Goal: Find specific page/section: Find specific page/section

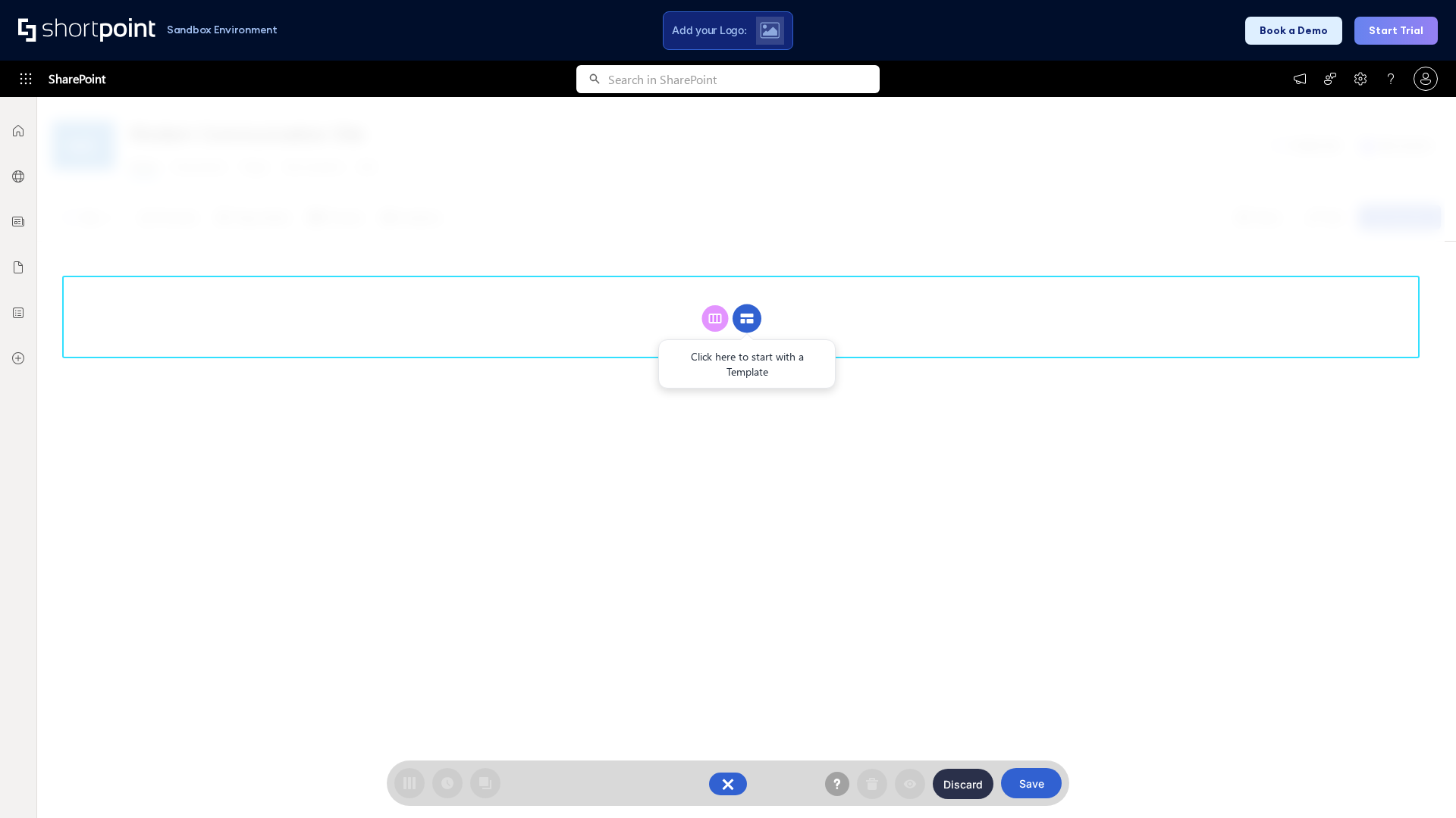
click at [747, 318] on circle at bounding box center [747, 319] width 29 height 29
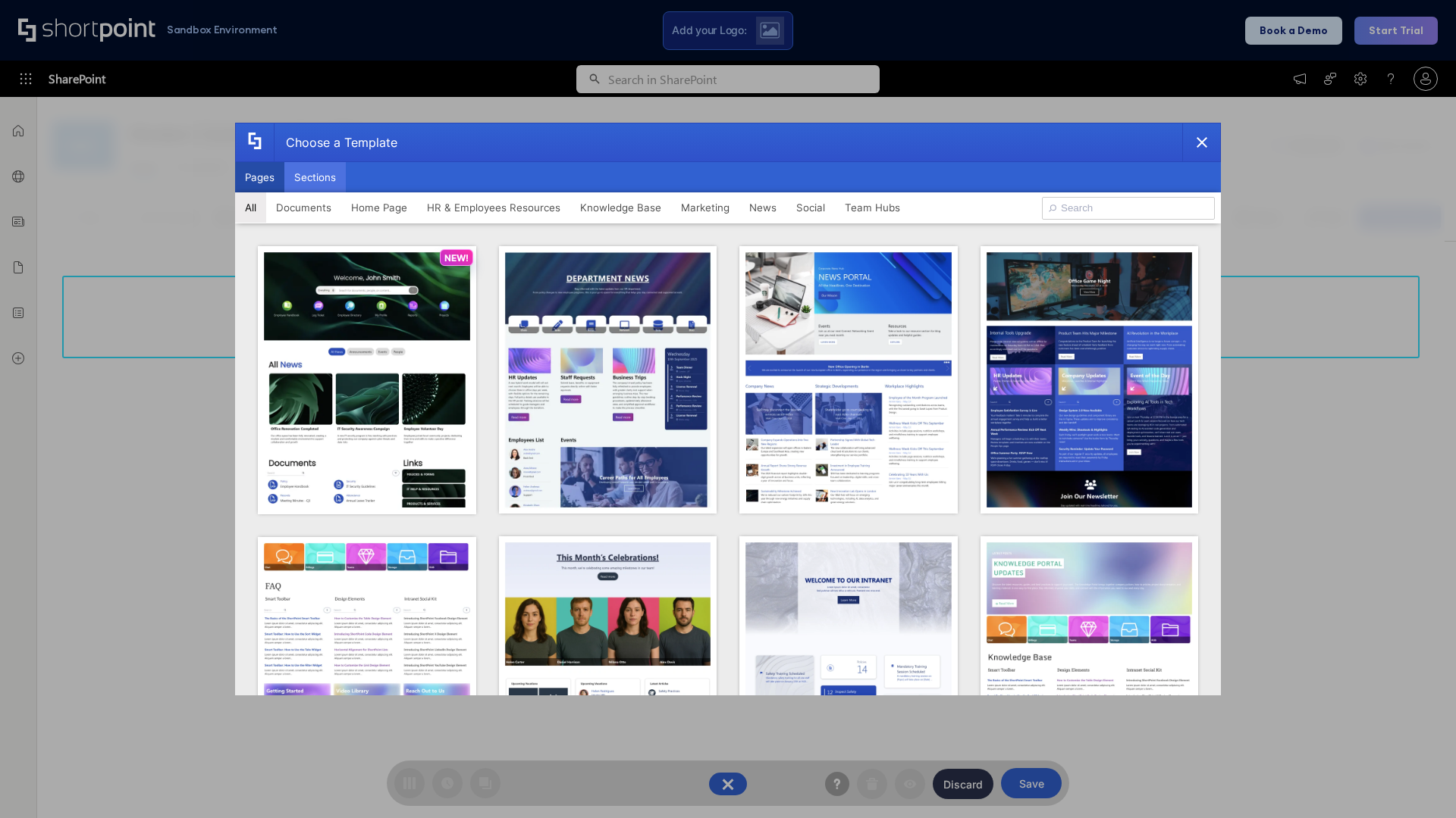
click at [315, 178] on button "Sections" at bounding box center [315, 178] width 61 height 31
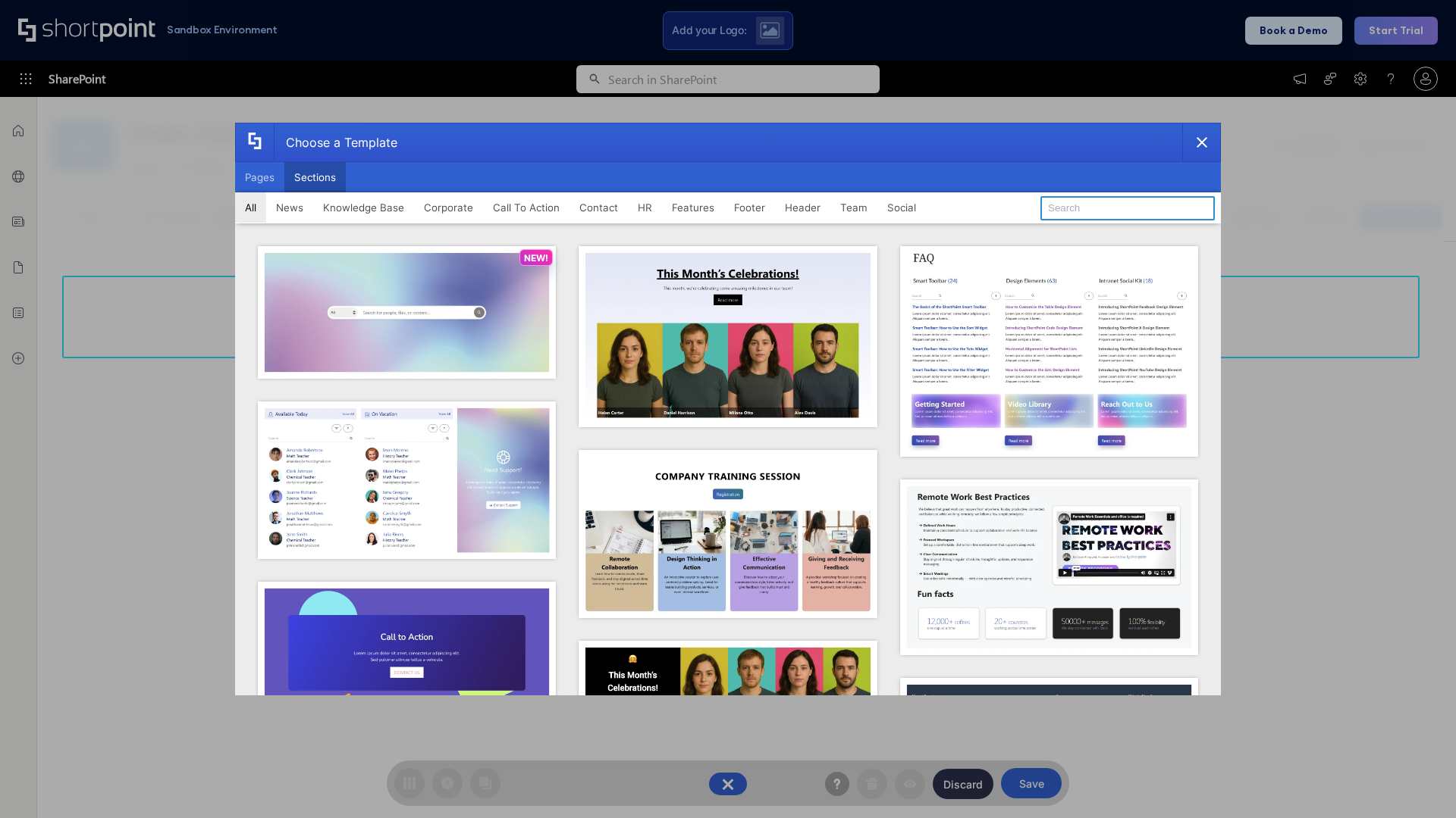
type input "Knowledge Base"
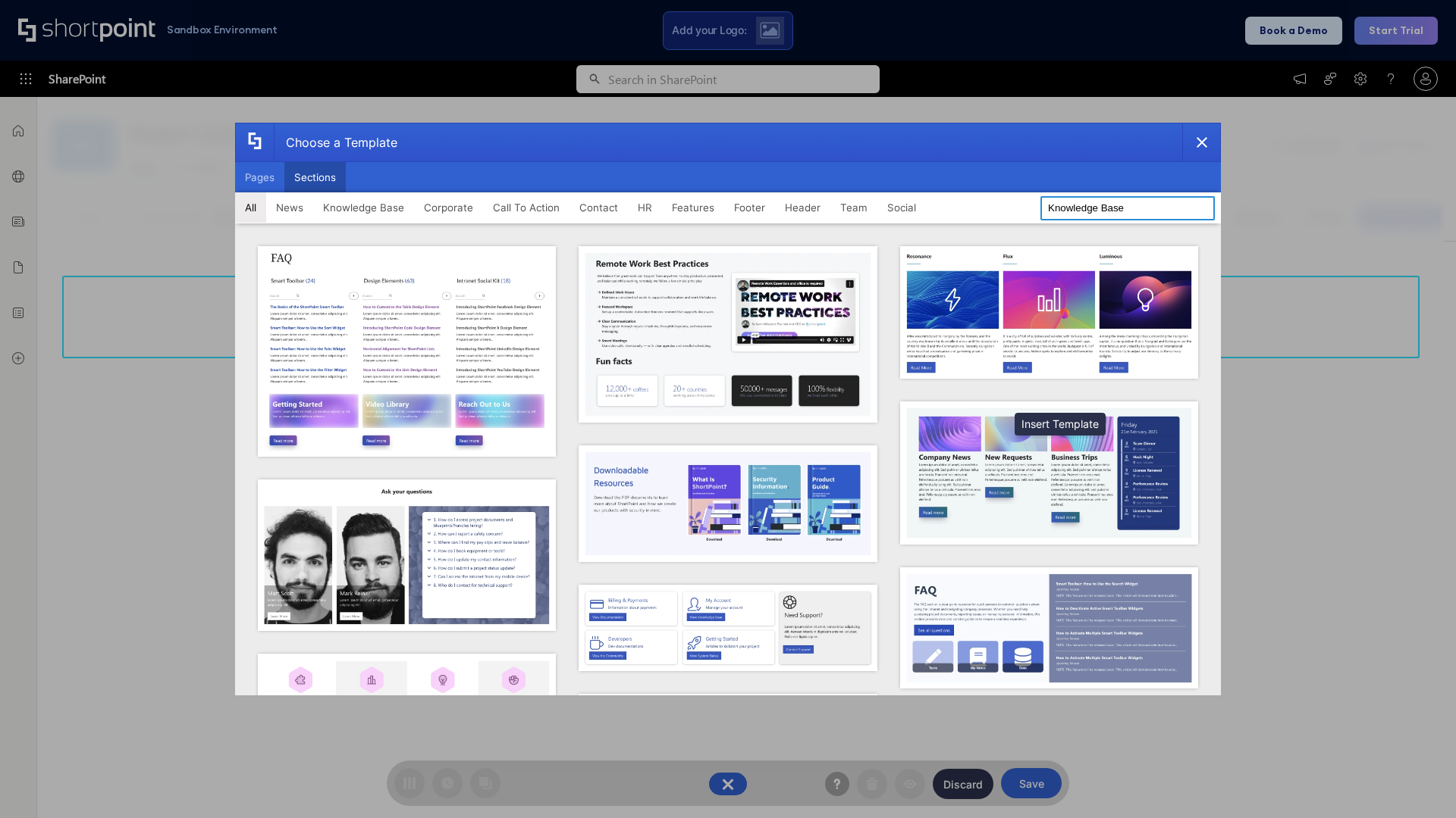
scroll to position [348, 0]
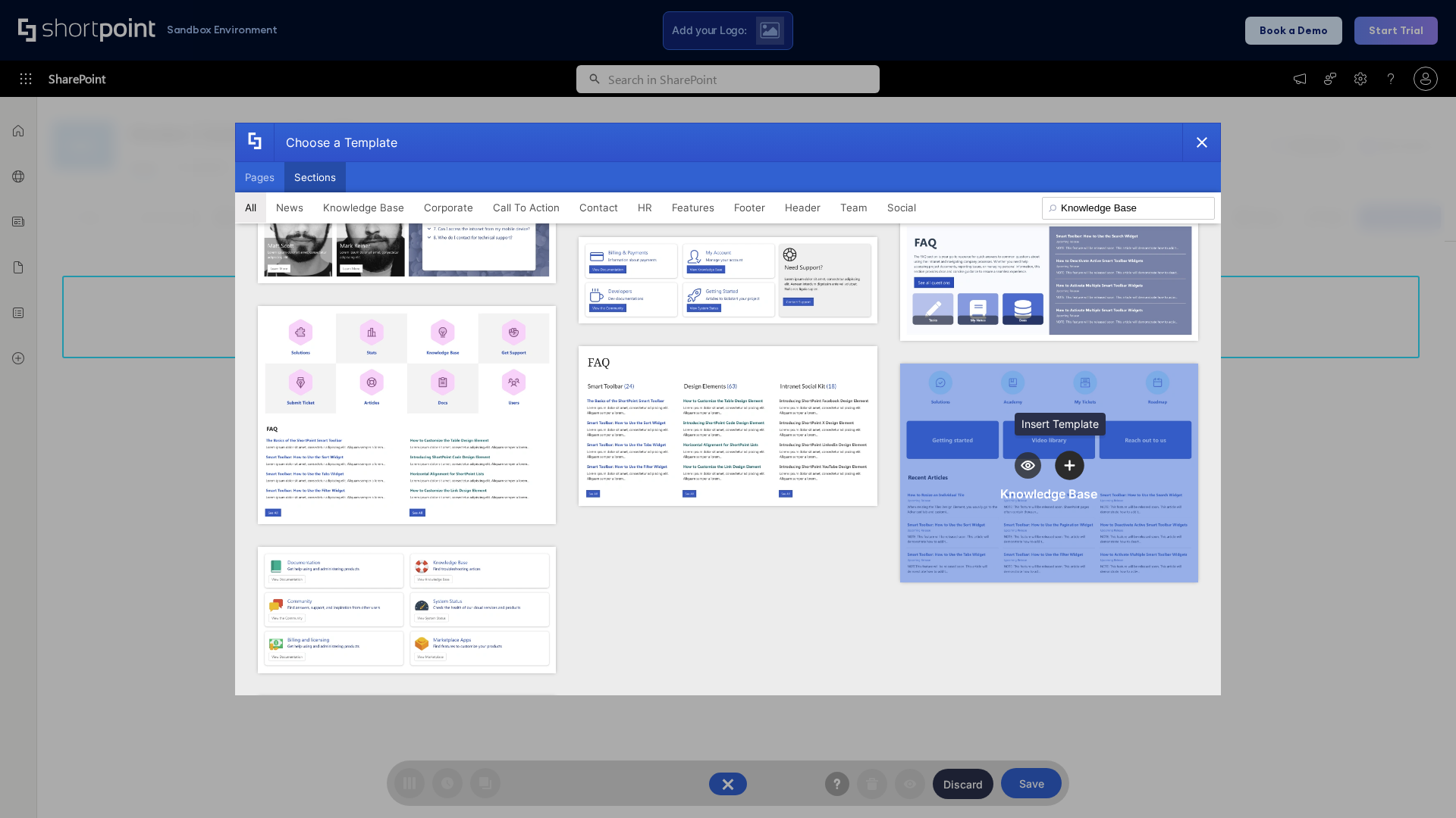
click at [1064, 460] on icon "template selector" at bounding box center [1069, 464] width 11 height 11
